Goal: Task Accomplishment & Management: Manage account settings

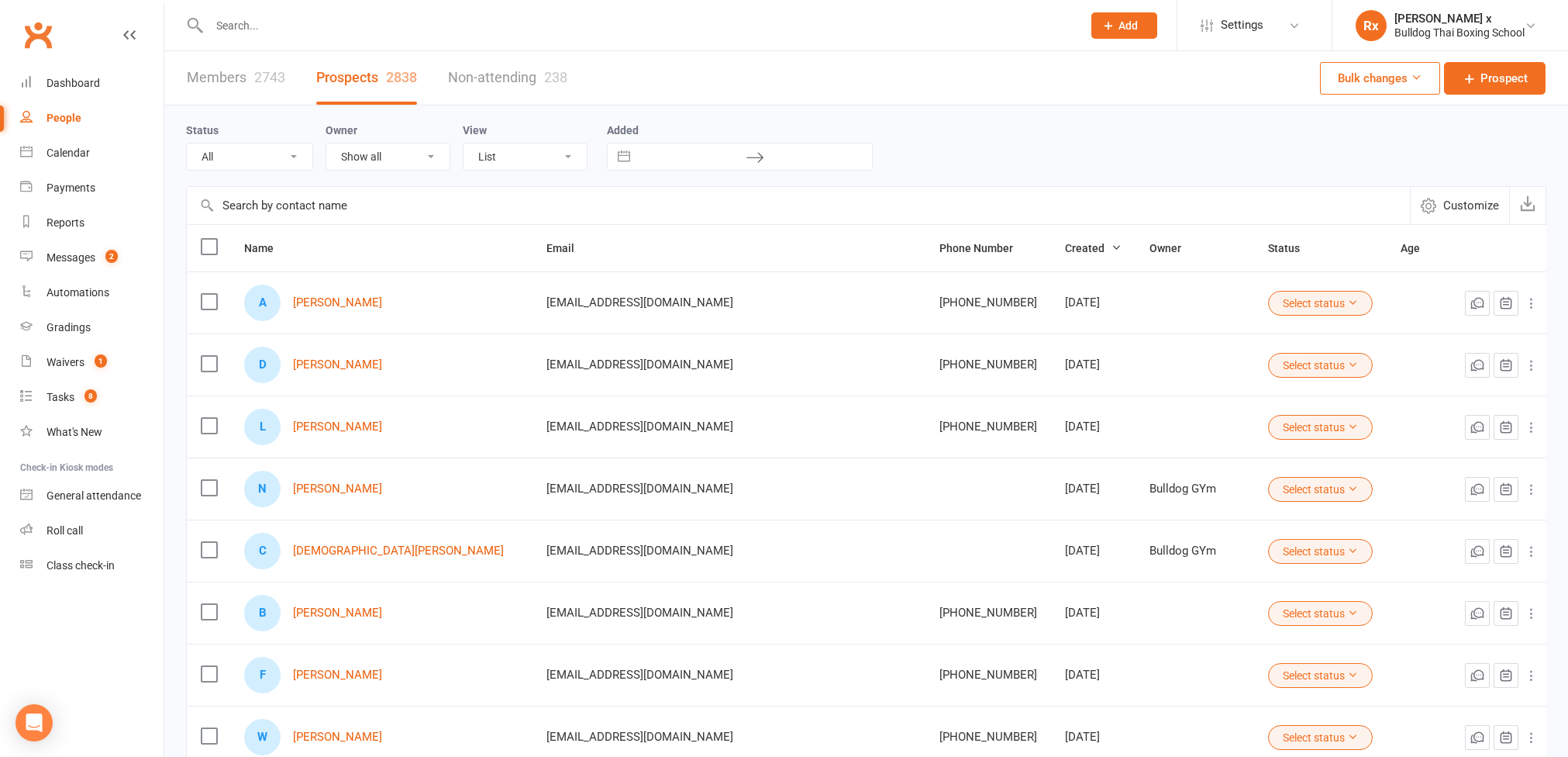
select select "100"
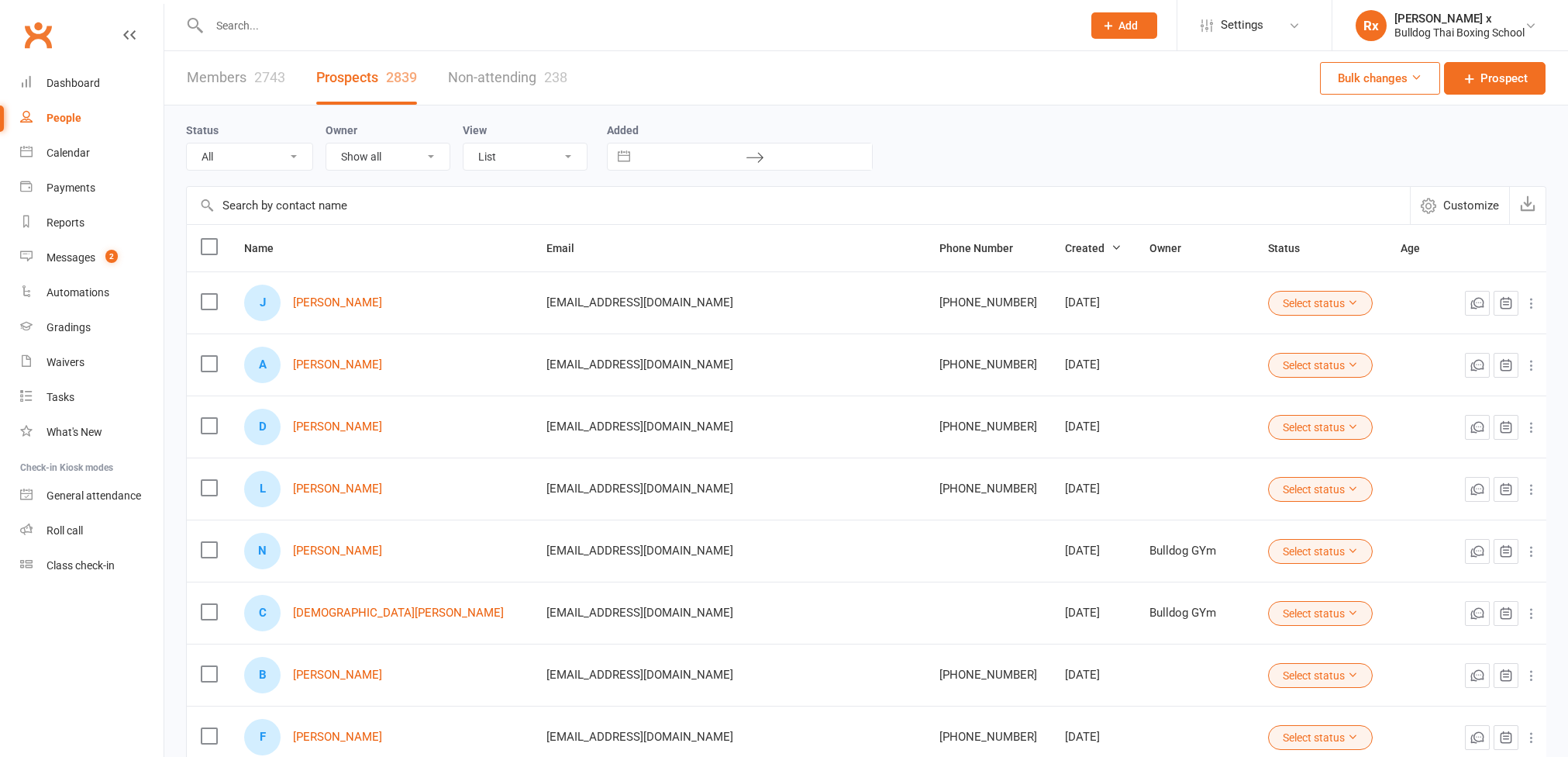
select select "100"
click at [346, 307] on link "[PERSON_NAME]" at bounding box center [337, 303] width 89 height 13
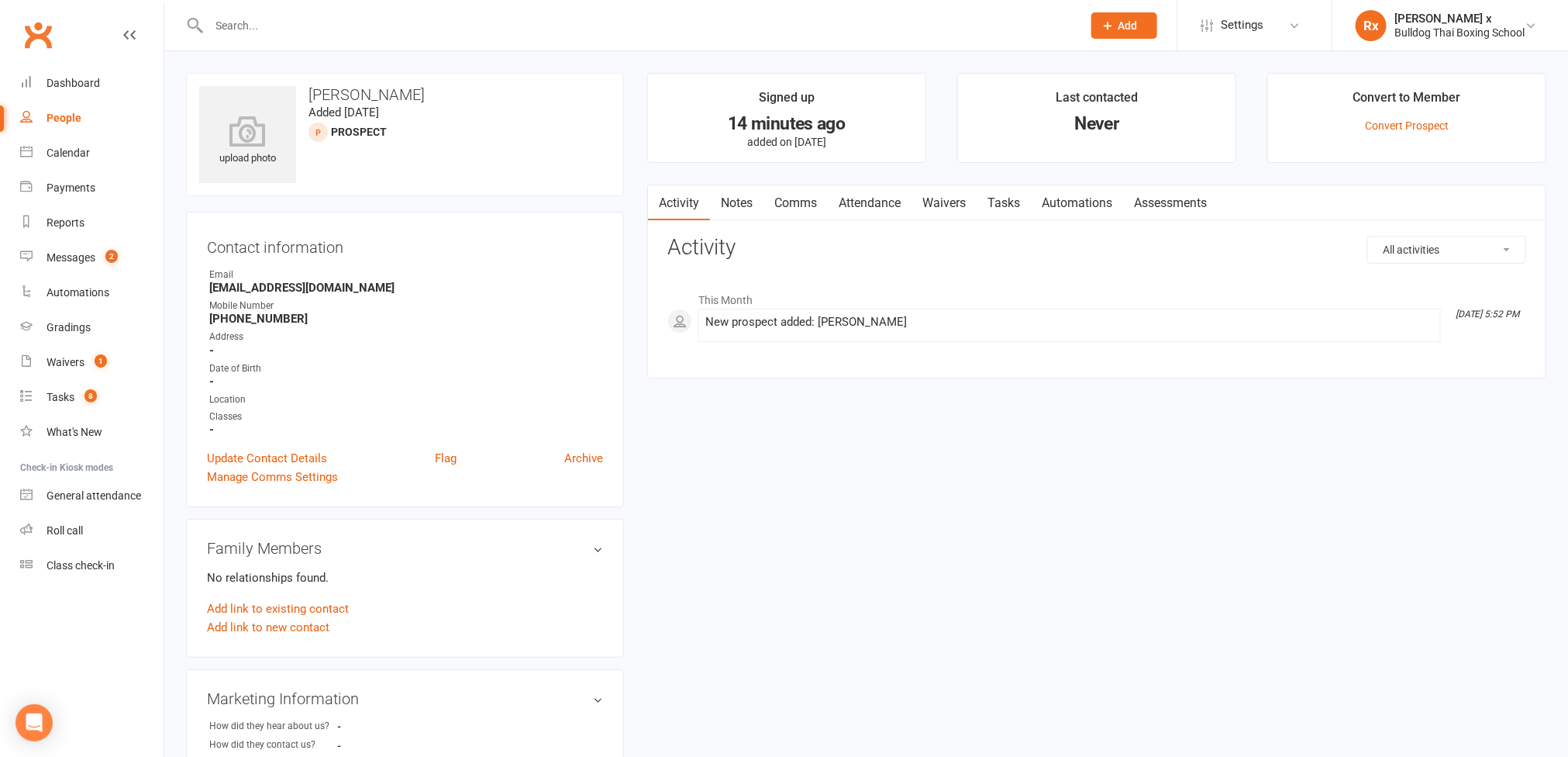
click at [254, 325] on strong "[PHONE_NUMBER]" at bounding box center [406, 318] width 394 height 14
click at [254, 324] on strong "[PHONE_NUMBER]" at bounding box center [406, 318] width 394 height 14
click at [254, 322] on strong "[PHONE_NUMBER]" at bounding box center [406, 318] width 394 height 14
click at [256, 321] on strong "[PHONE_NUMBER]" at bounding box center [406, 318] width 394 height 14
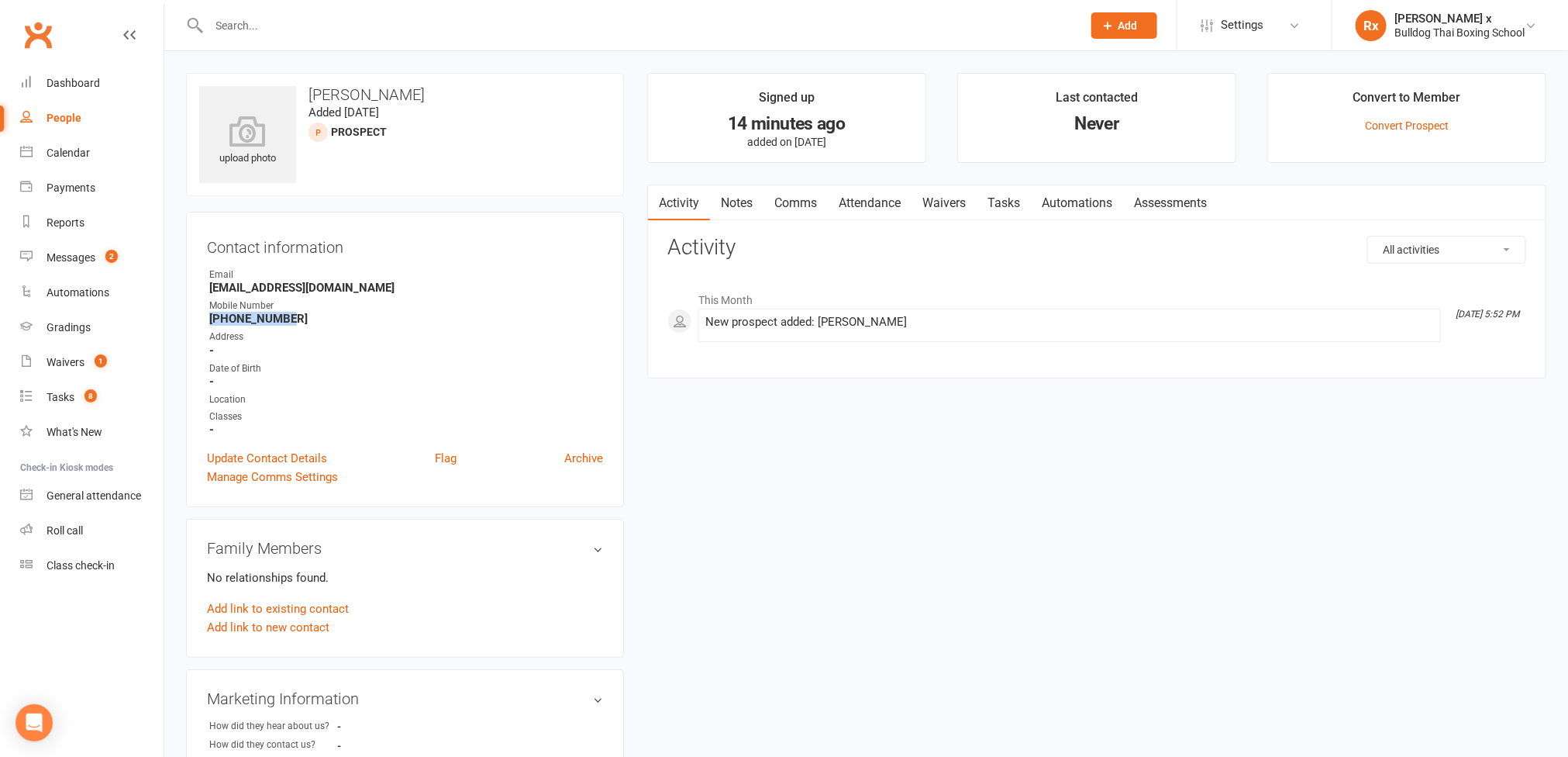
click at [256, 321] on strong "[PHONE_NUMBER]" at bounding box center [406, 318] width 394 height 14
copy strong "[PHONE_NUMBER]"
click at [738, 207] on link "Notes" at bounding box center [737, 203] width 53 height 36
click at [1496, 254] on button "+ New Note" at bounding box center [1485, 249] width 83 height 28
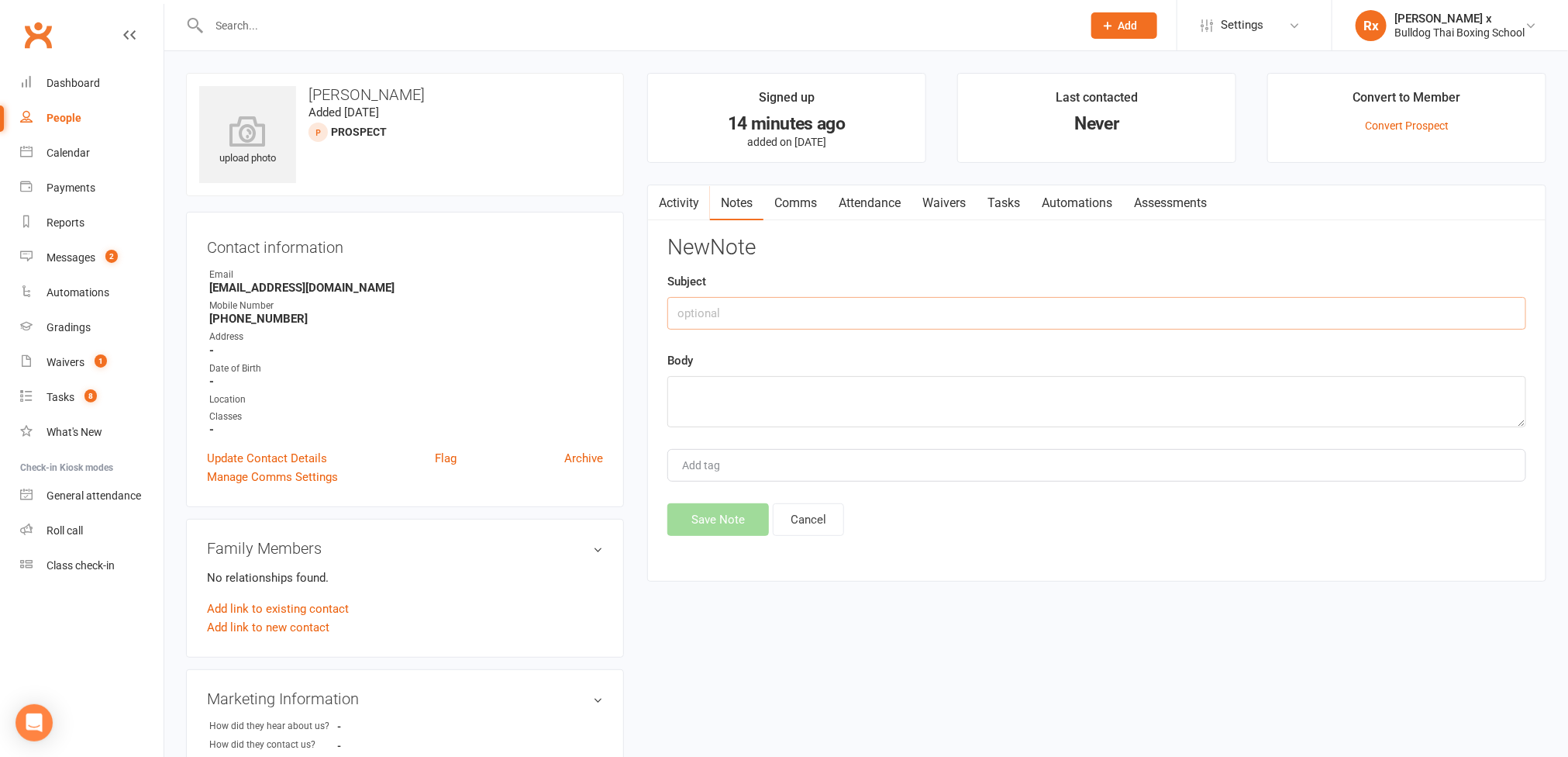
click at [854, 312] on input "text" at bounding box center [1097, 313] width 859 height 32
type input "Website optin"
click at [807, 399] on textarea at bounding box center [1097, 401] width 859 height 51
paste textarea "[DATE] 10:30 AM"
type textarea "Call booked on [DATE] 10:30 AM"
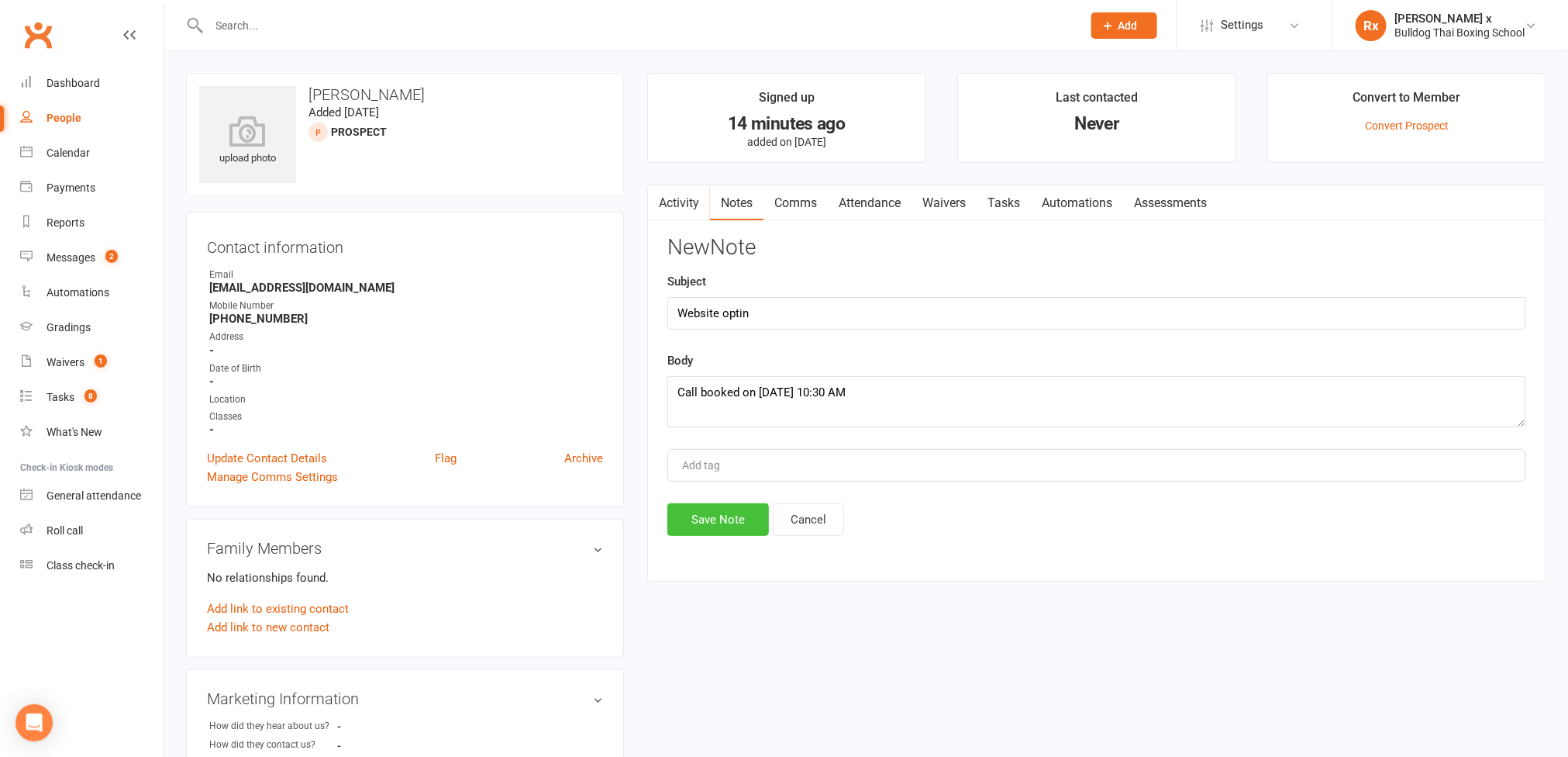
click at [707, 517] on button "Save Note" at bounding box center [718, 519] width 102 height 32
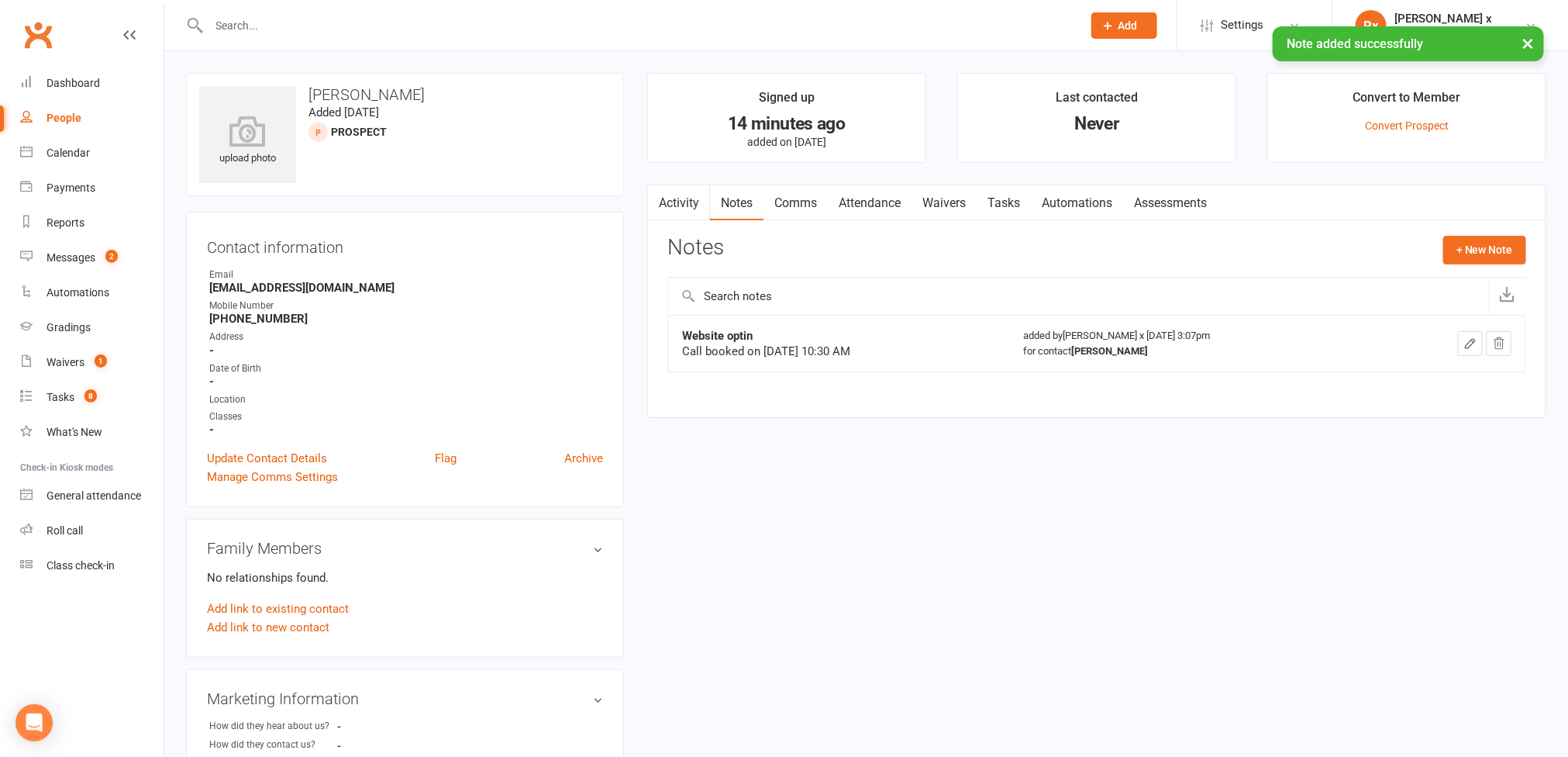
click at [996, 203] on link "Tasks" at bounding box center [1003, 203] width 54 height 36
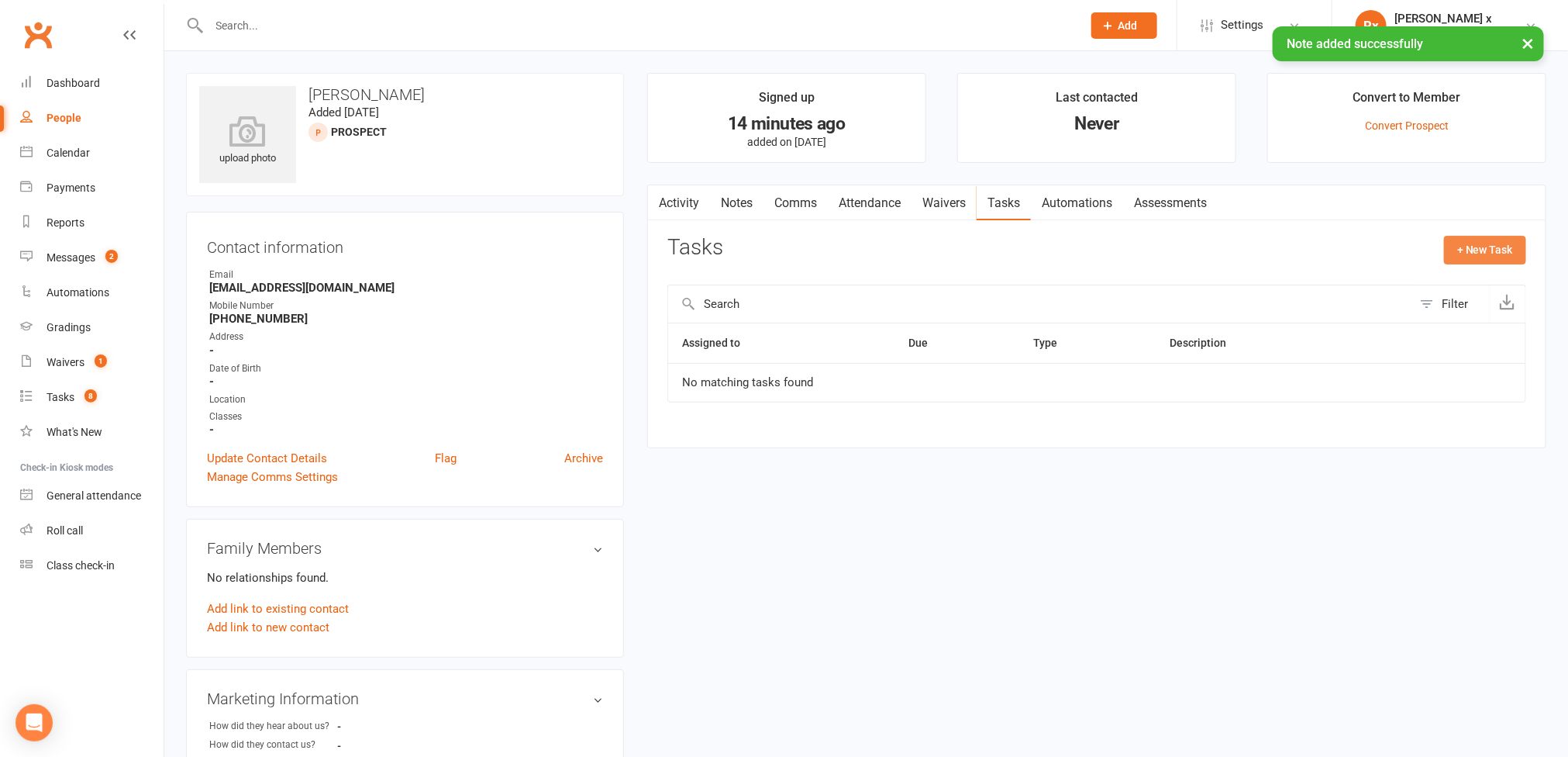
click at [1458, 257] on button "+ New Task" at bounding box center [1486, 249] width 82 height 28
select select "45795"
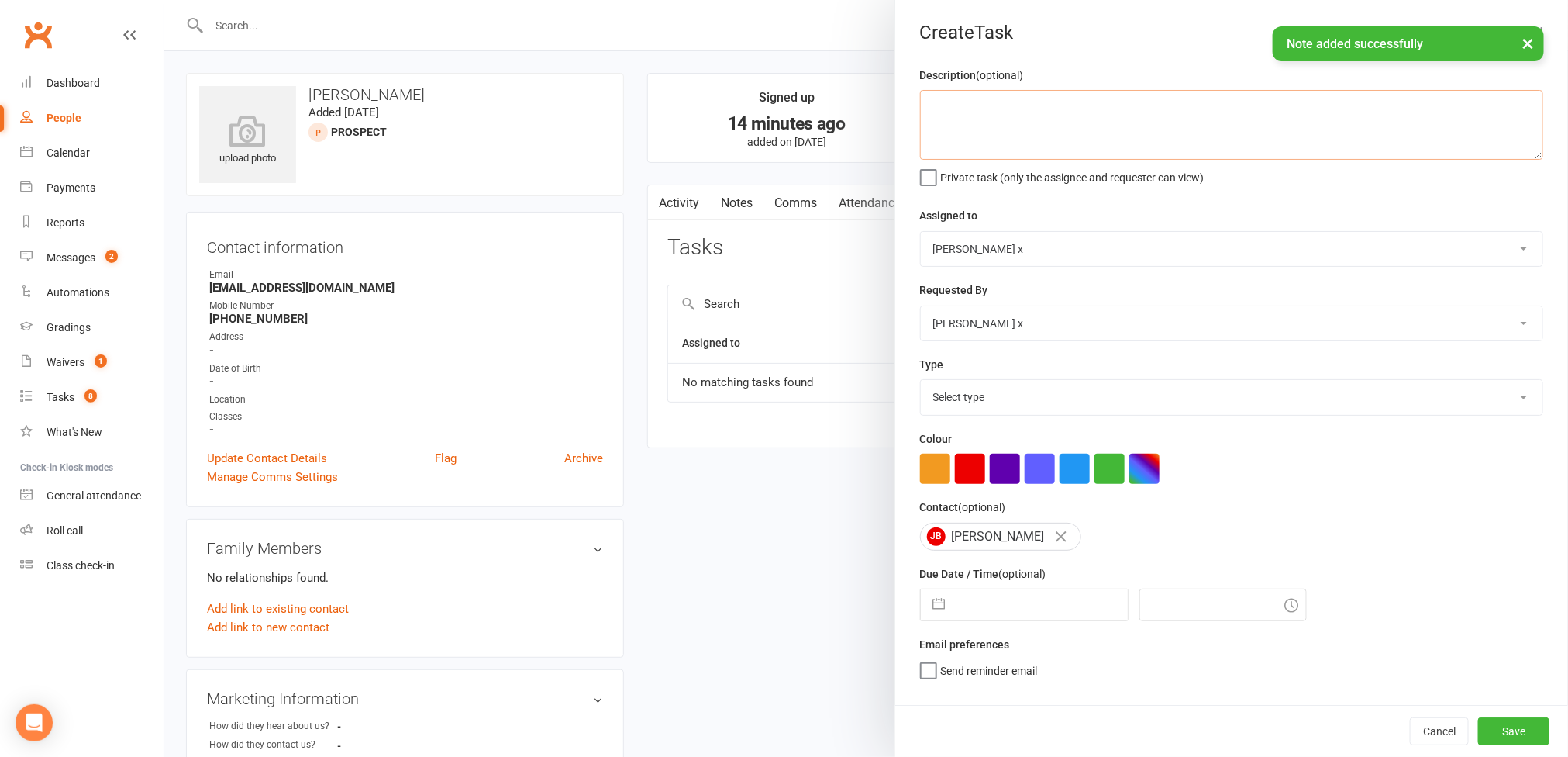
click at [1114, 144] on textarea at bounding box center [1231, 124] width 623 height 69
paste textarea "[DATE] 10:30 AM"
type textarea "Pleae call on [DATE] 10:30 AM"
click at [1499, 249] on select "Bulldog GYm [PERSON_NAME] O'[PERSON_NAME] x [PERSON_NAME] [PERSON_NAME] [PERSON…" at bounding box center [1231, 249] width 621 height 34
select select "12940"
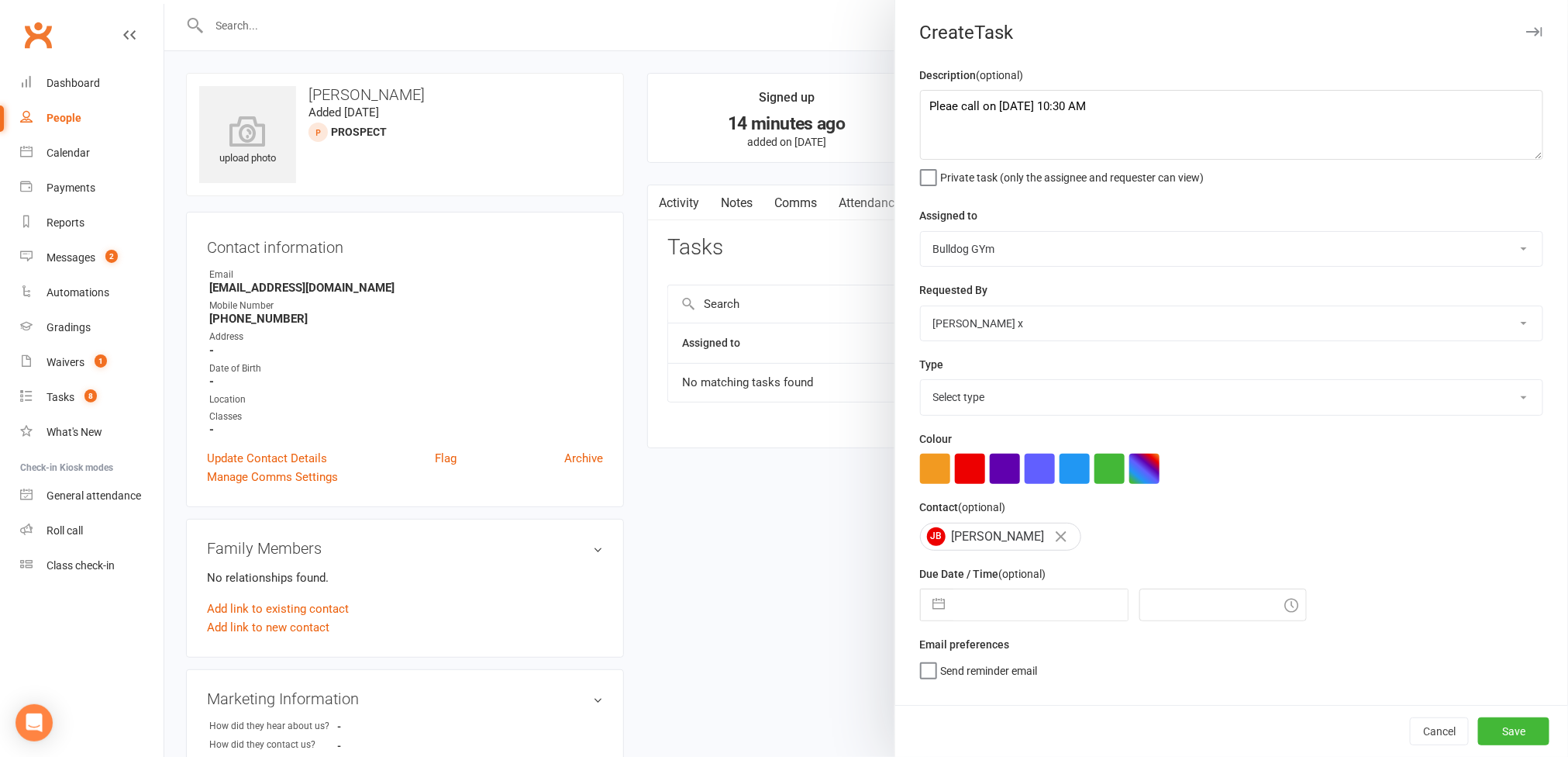
click at [921, 233] on select "Bulldog GYm [PERSON_NAME] O'[PERSON_NAME] x [PERSON_NAME] [PERSON_NAME] [PERSON…" at bounding box center [1231, 249] width 621 height 34
click at [1479, 399] on select "Select type Action E-mail Meeting Phone call Text Add new task type" at bounding box center [1231, 397] width 621 height 34
select select "12048"
click at [921, 383] on select "Select type Action E-mail Meeting Phone call Text Add new task type" at bounding box center [1231, 397] width 621 height 34
click at [1035, 615] on input "text" at bounding box center [1041, 604] width 174 height 31
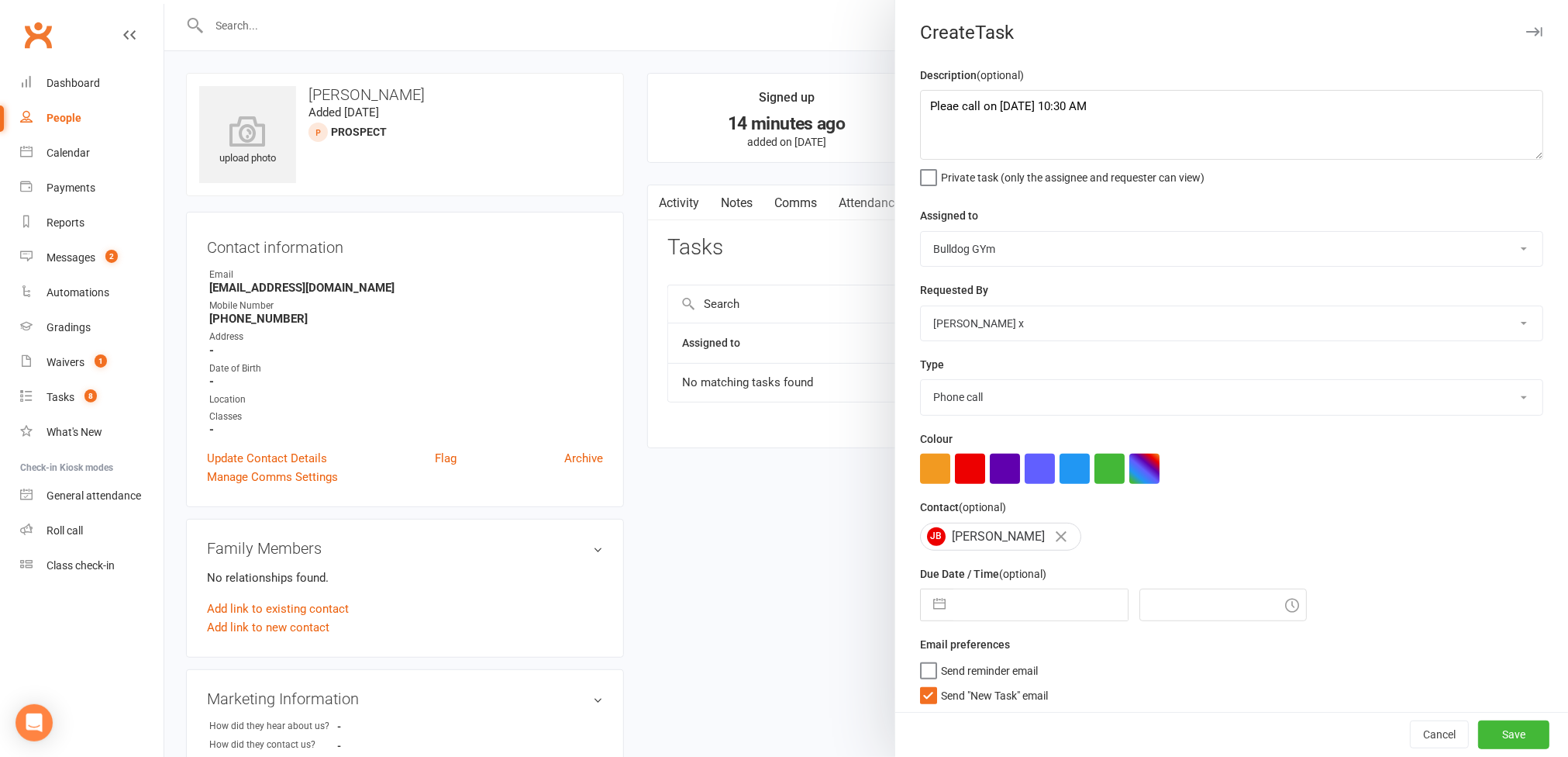
select select "8"
select select "2025"
select select "9"
select select "2025"
select select "10"
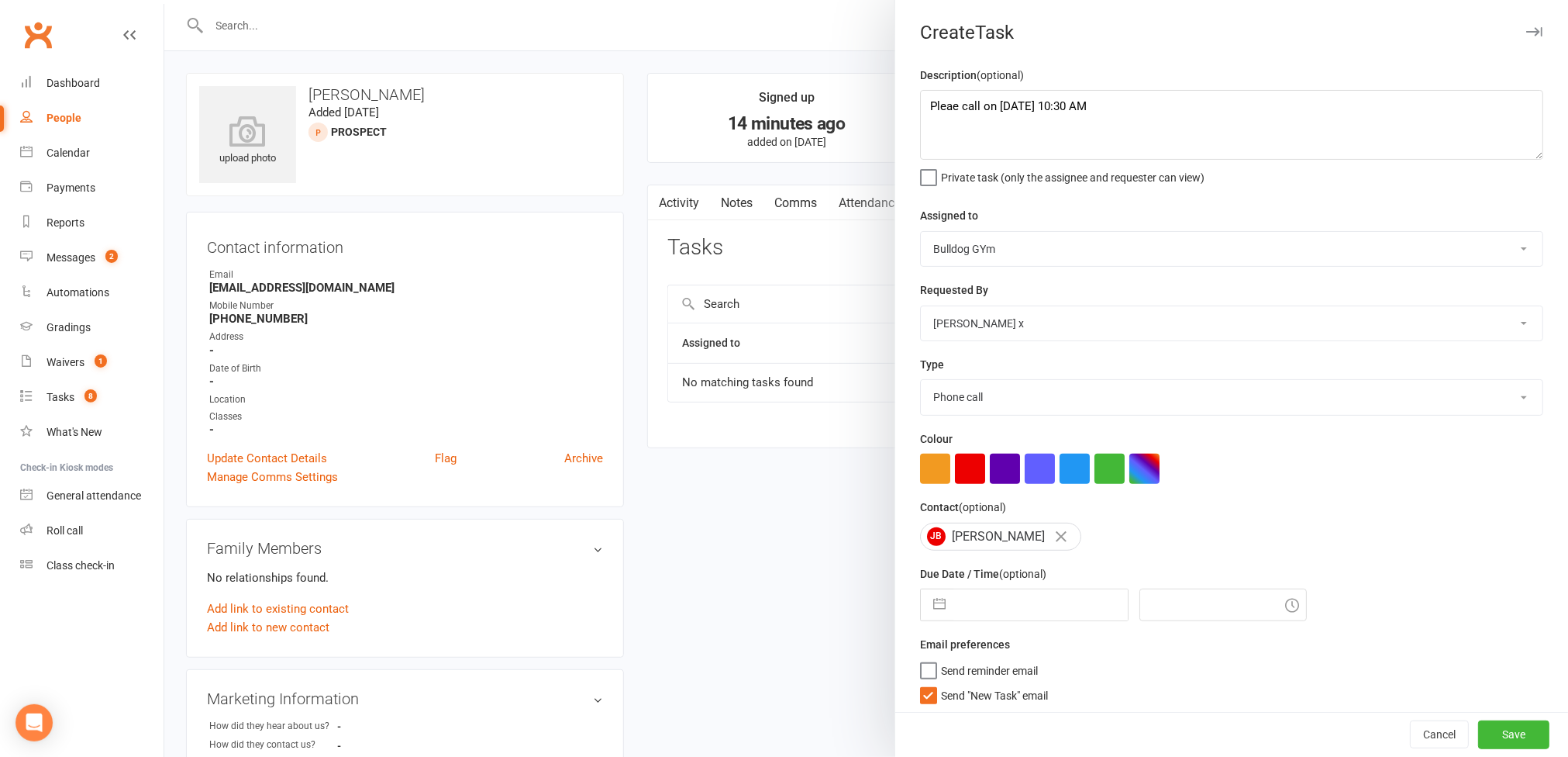
select select "2025"
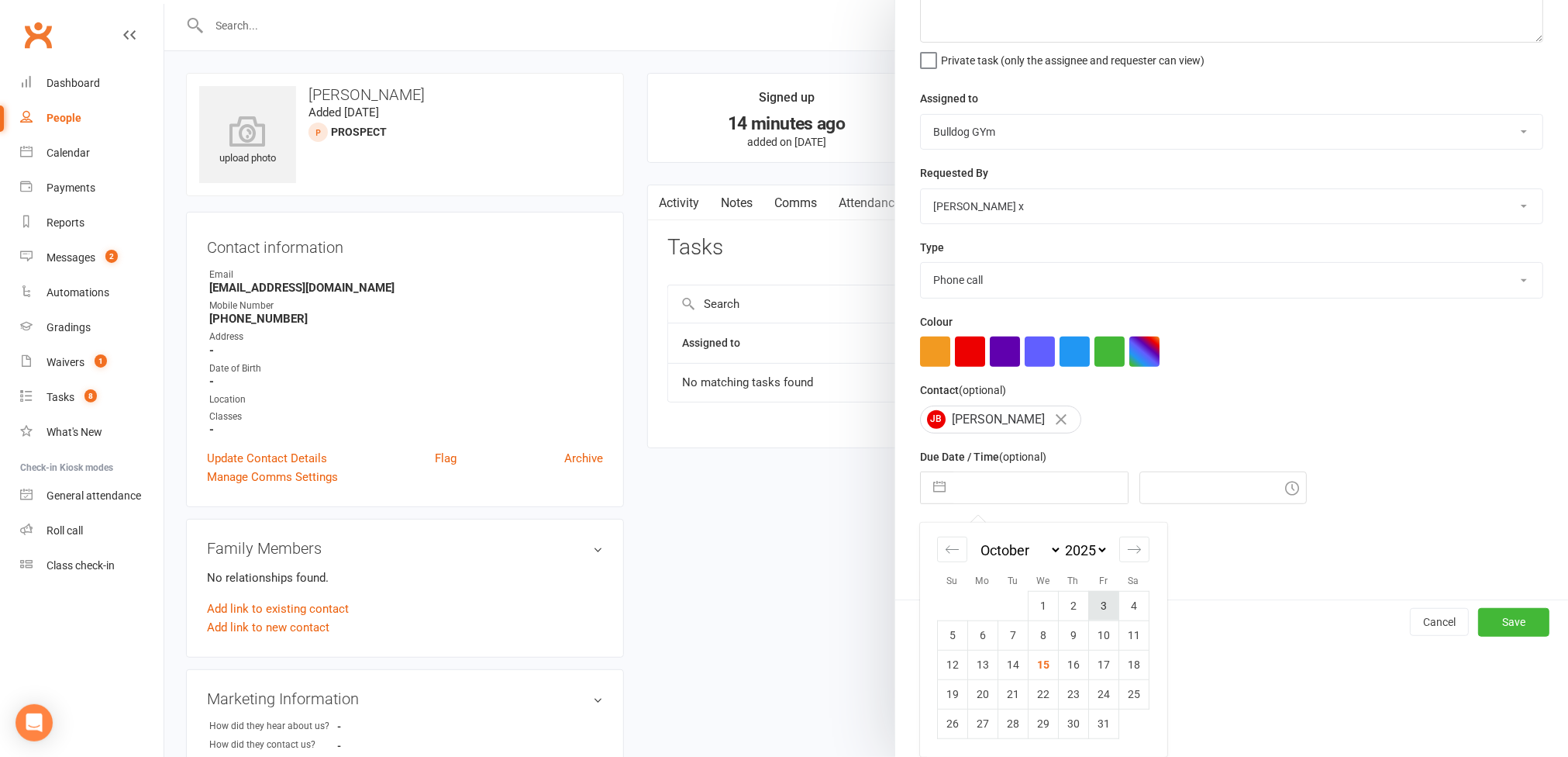
scroll to position [123, 0]
click at [1131, 666] on td "18" at bounding box center [1133, 664] width 30 height 30
type input "[DATE]"
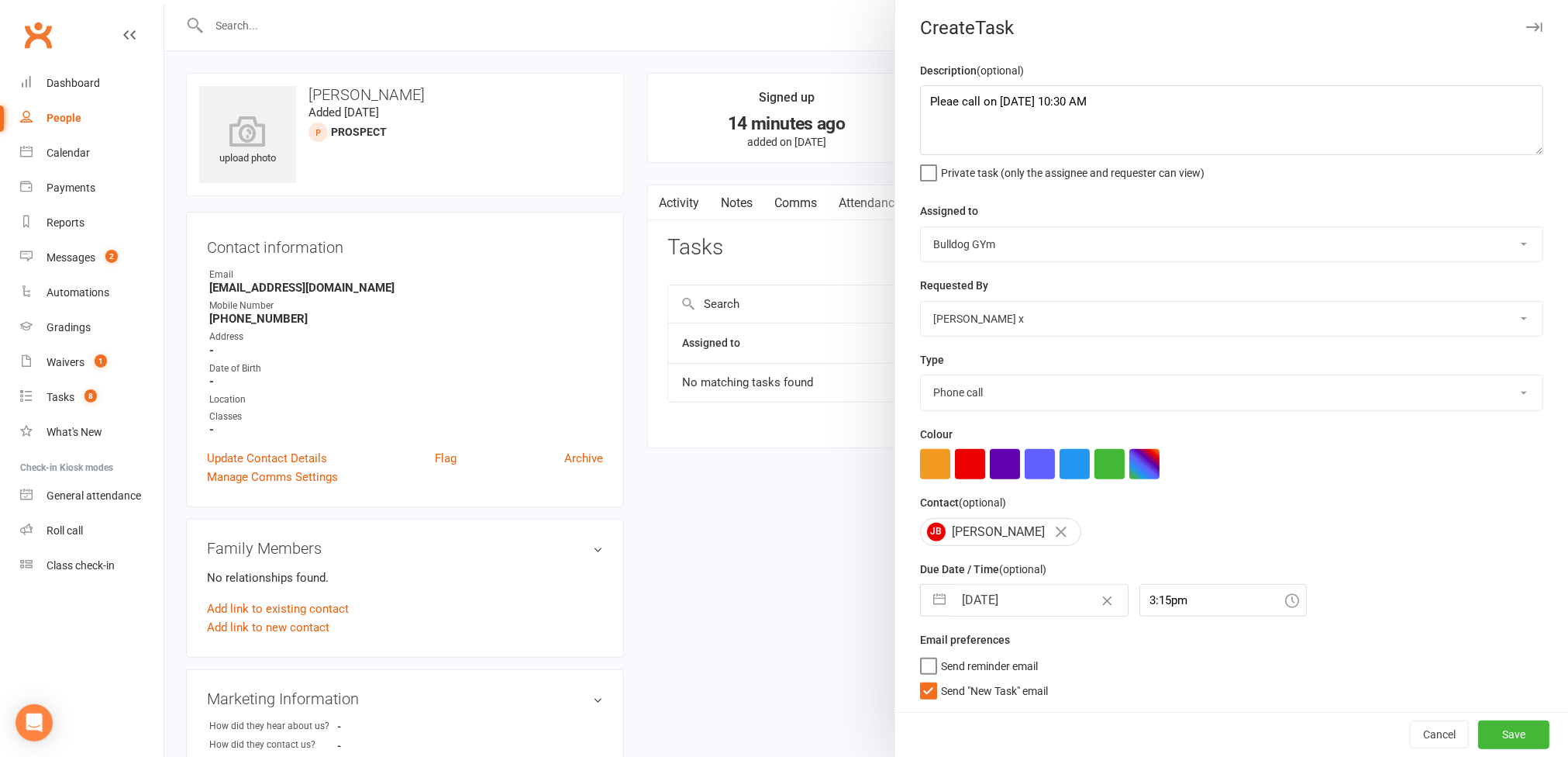
scroll to position [12, 0]
click at [1177, 602] on div "3:15pm" at bounding box center [1223, 600] width 167 height 32
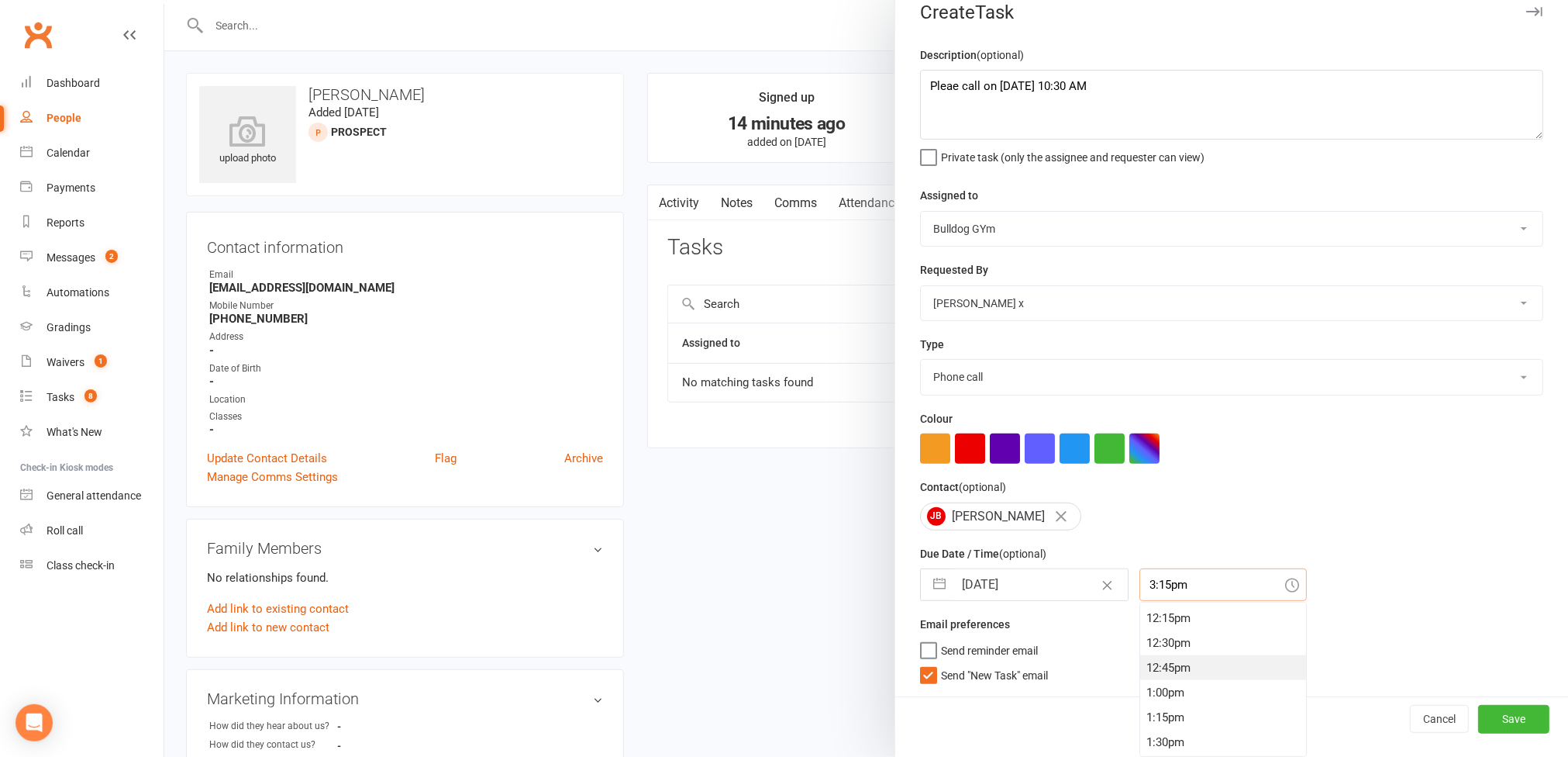
scroll to position [1253, 0]
drag, startPoint x: 1151, startPoint y: 698, endPoint x: 1316, endPoint y: 718, distance: 166.2
click at [1152, 698] on div "1:30pm" at bounding box center [1223, 701] width 166 height 25
type input "1:30pm"
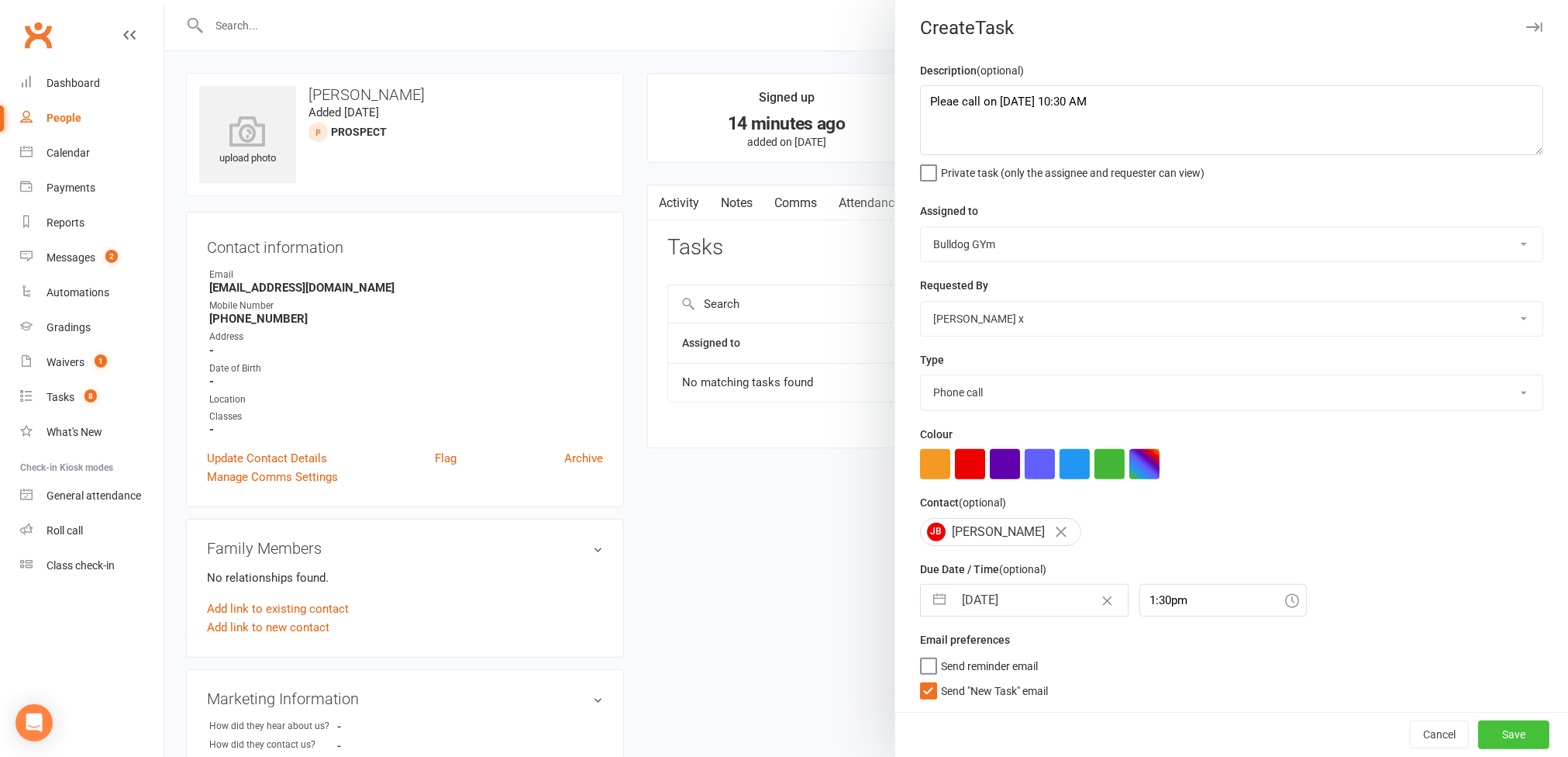
click at [1480, 731] on button "Save" at bounding box center [1514, 734] width 71 height 28
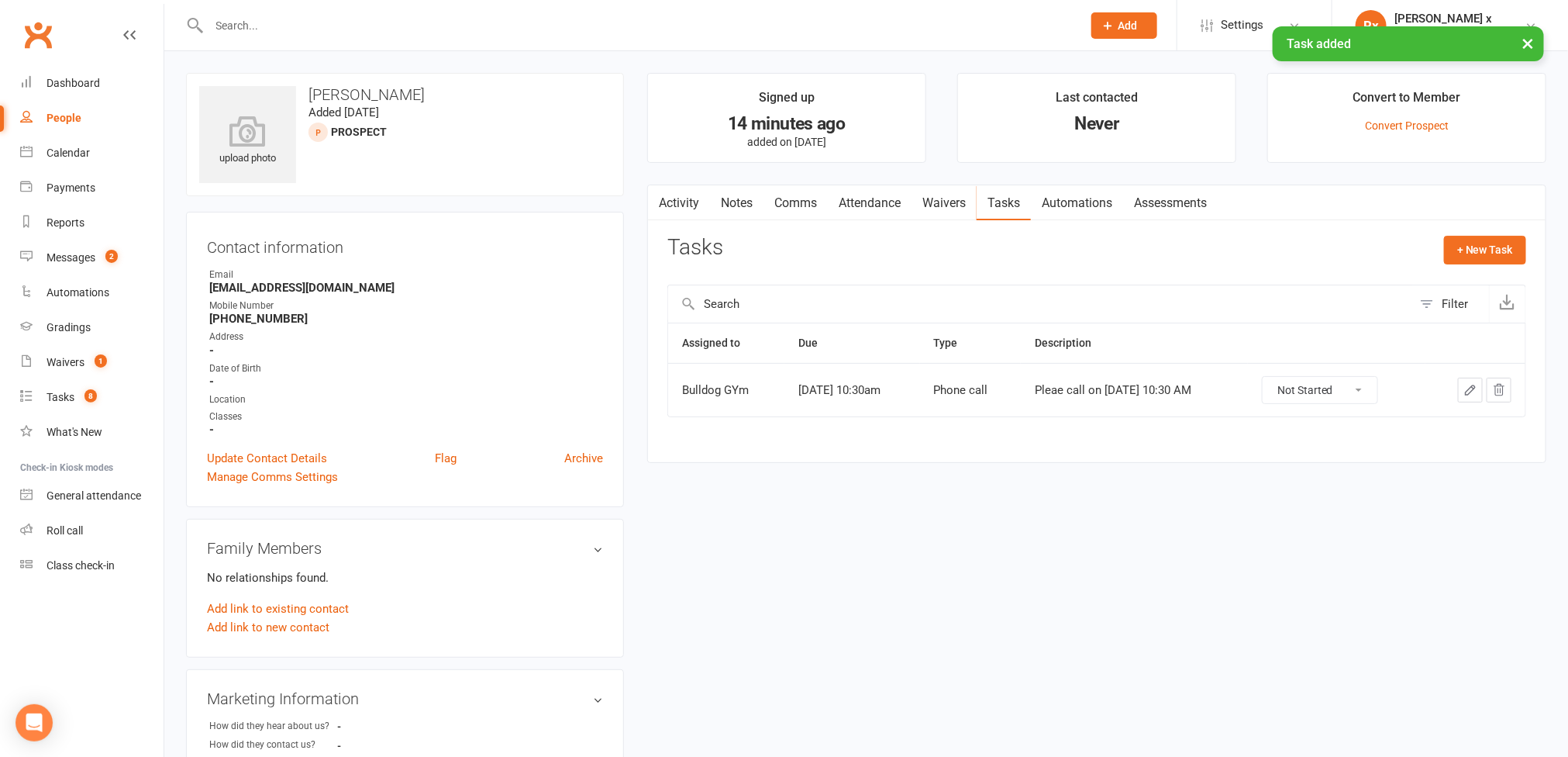
click at [379, 101] on h3 "[PERSON_NAME]" at bounding box center [405, 94] width 412 height 17
copy h3 "[PERSON_NAME]"
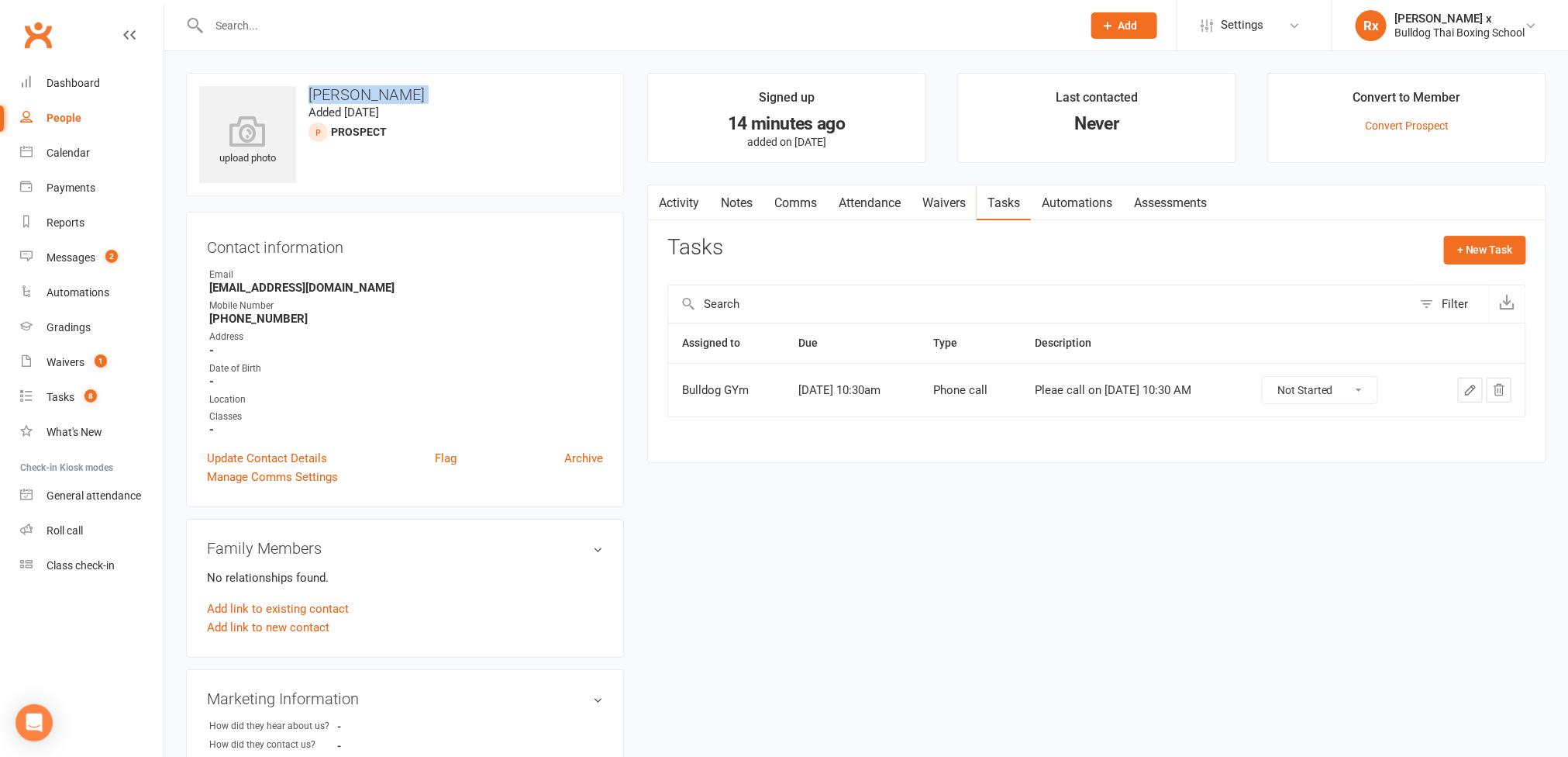
click at [51, 128] on link "People" at bounding box center [92, 118] width 144 height 35
select select "100"
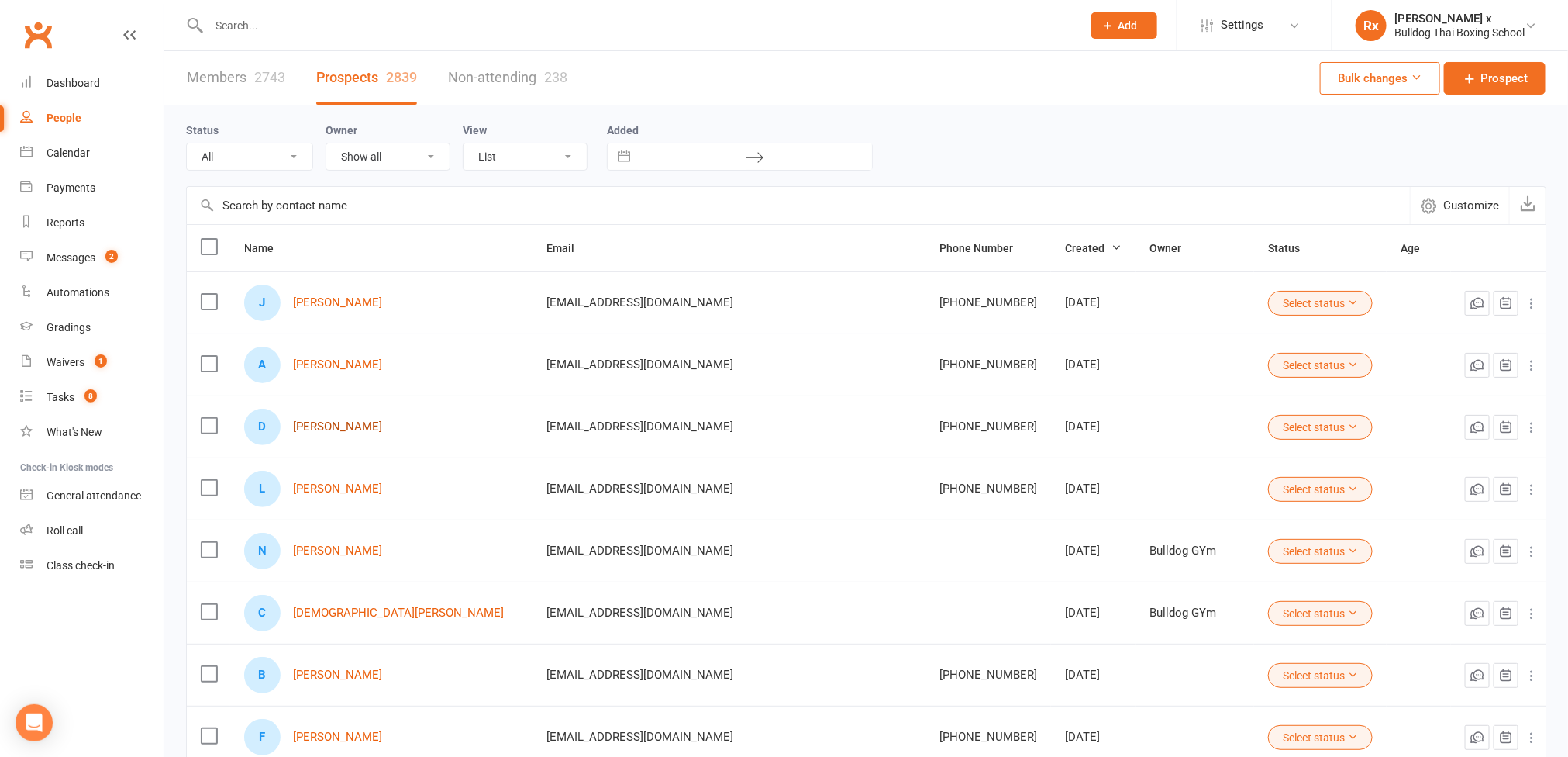
click at [328, 428] on link "[PERSON_NAME]" at bounding box center [337, 427] width 89 height 13
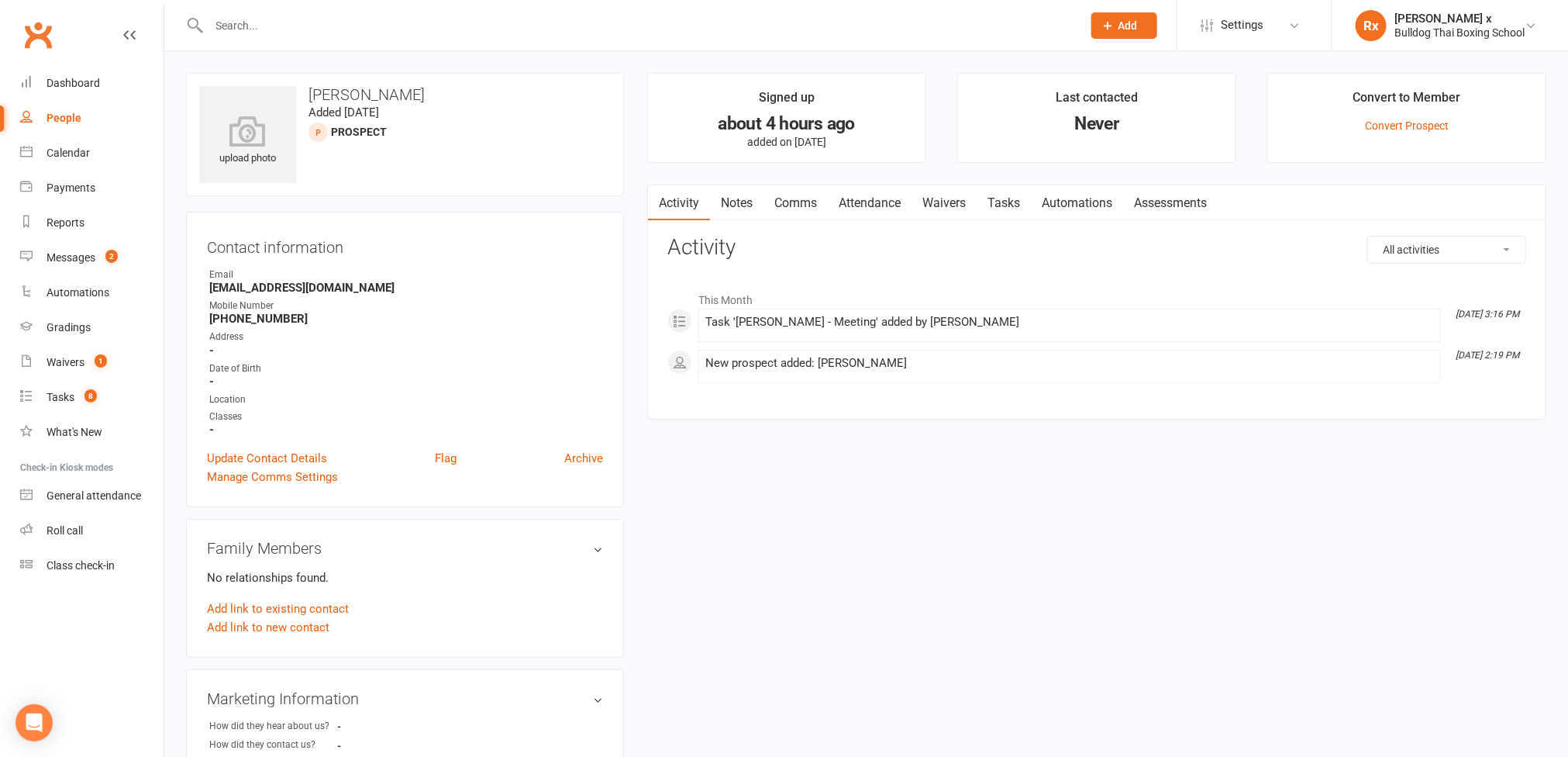
click at [268, 322] on strong "[PHONE_NUMBER]" at bounding box center [406, 318] width 394 height 14
copy strong "[PHONE_NUMBER]"
click at [419, 27] on input "text" at bounding box center [638, 25] width 868 height 22
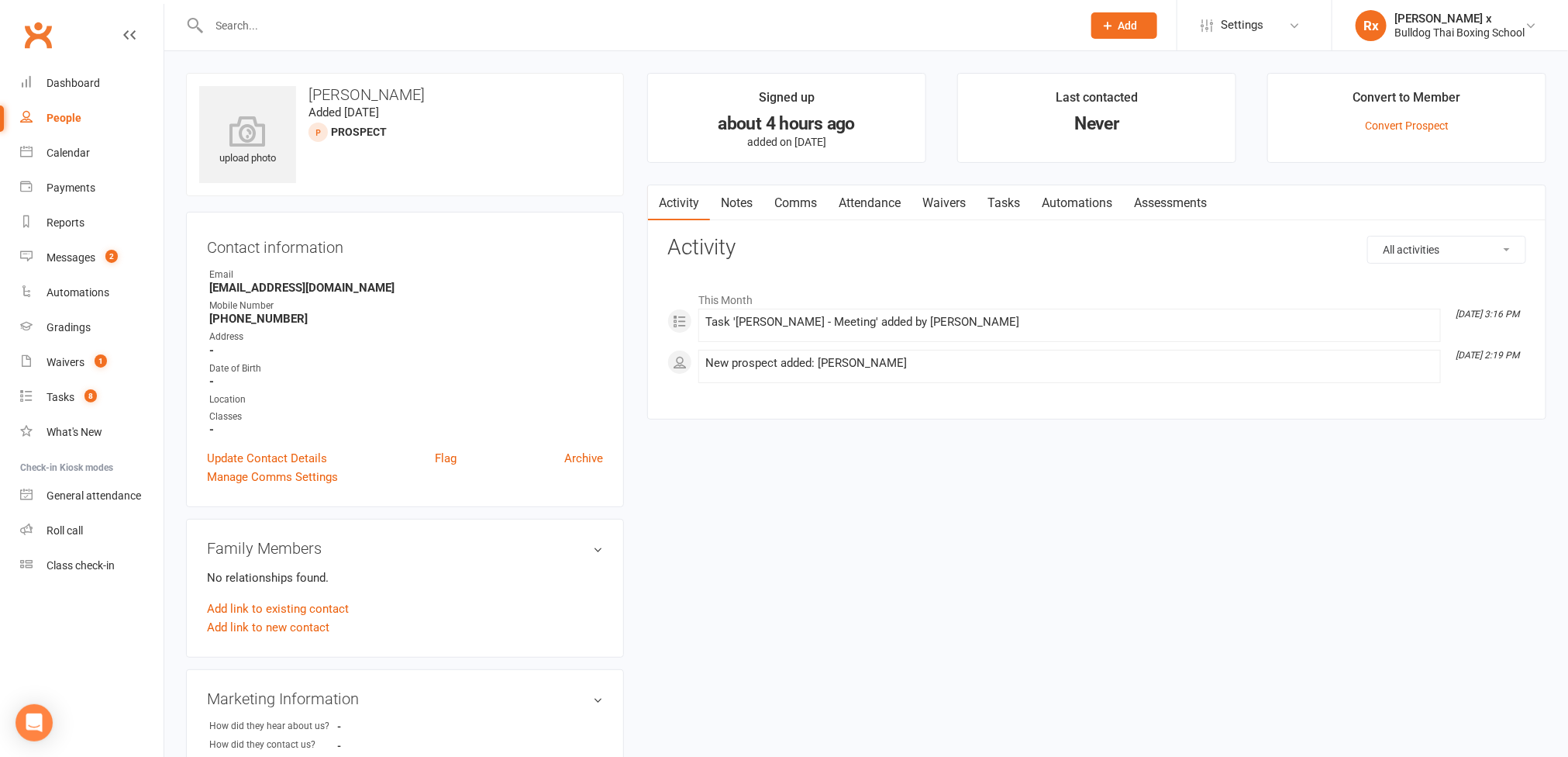
paste input "[PHONE_NUMBER]"
type input "[PHONE_NUMBER]"
